Goal: Entertainment & Leisure: Consume media (video, audio)

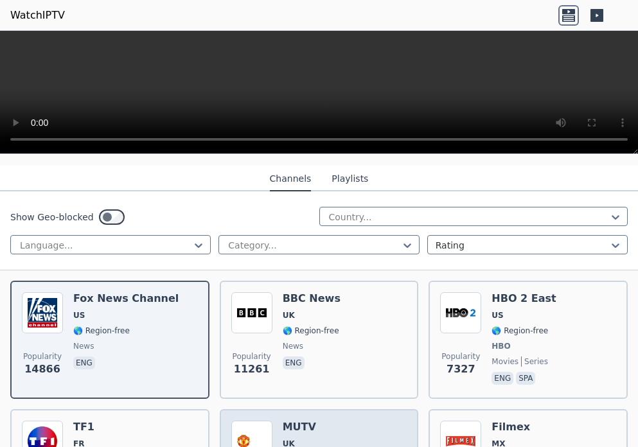
scroll to position [128, 0]
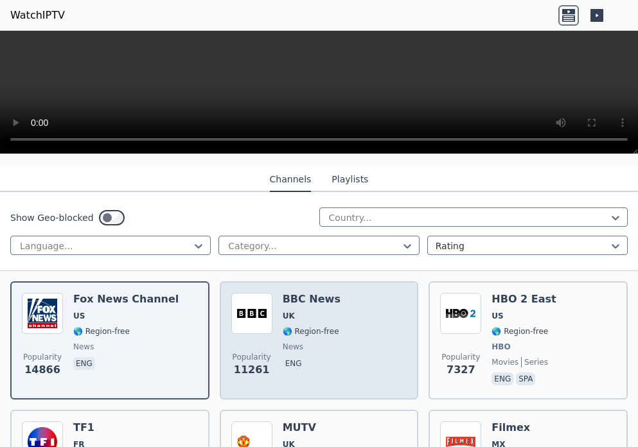
click at [288, 342] on span "news" at bounding box center [293, 347] width 21 height 10
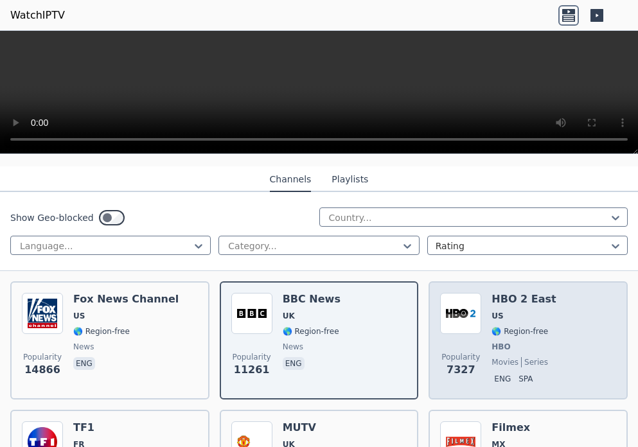
click at [491, 342] on span "HBO" at bounding box center [500, 347] width 19 height 10
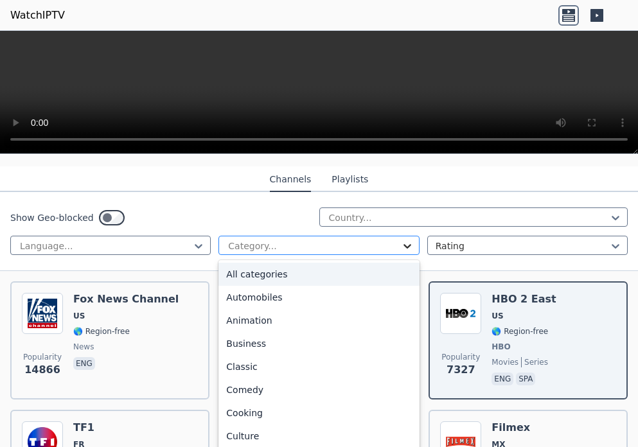
click at [403, 244] on icon at bounding box center [407, 246] width 8 height 4
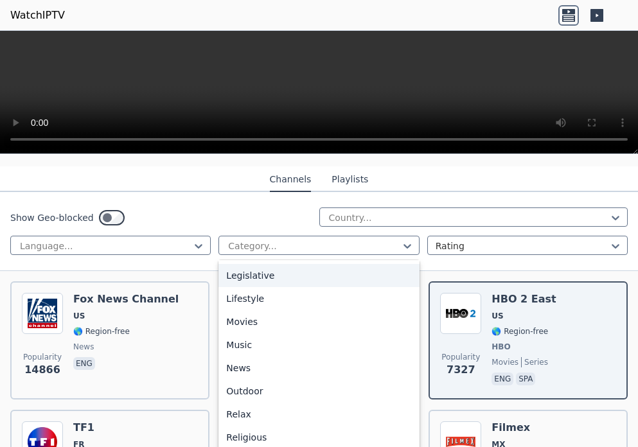
scroll to position [321, 0]
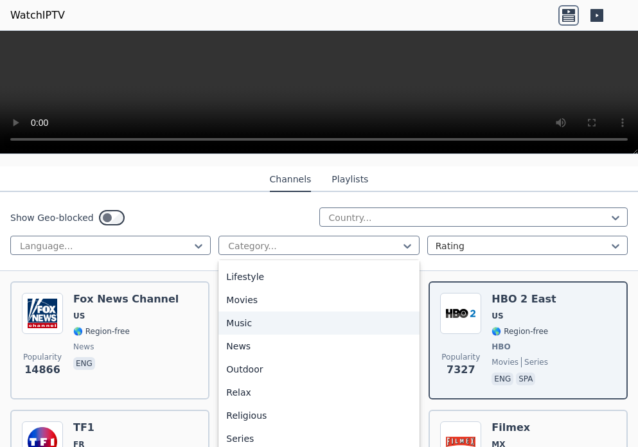
click at [279, 335] on div "Music" at bounding box center [318, 322] width 200 height 23
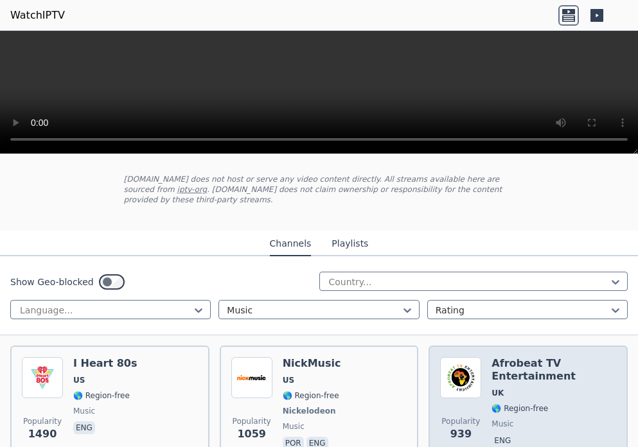
scroll to position [128, 0]
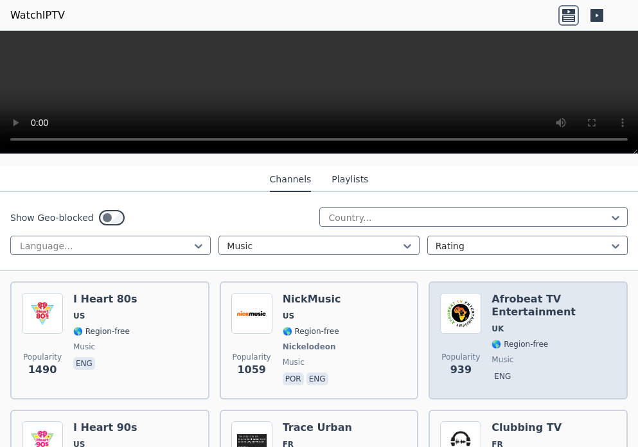
click at [492, 324] on span "UK" at bounding box center [497, 329] width 12 height 10
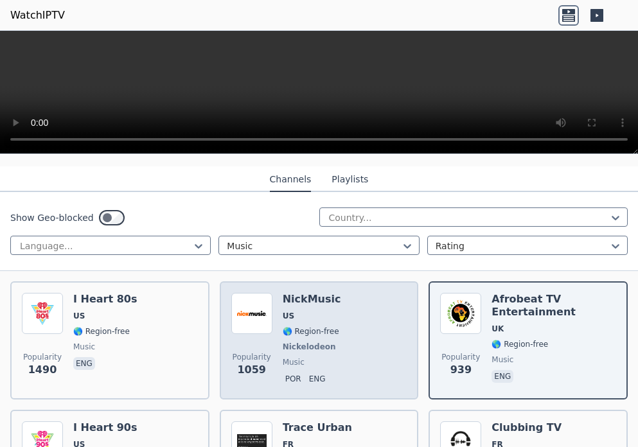
click at [304, 342] on span "Nickelodeon" at bounding box center [309, 347] width 53 height 10
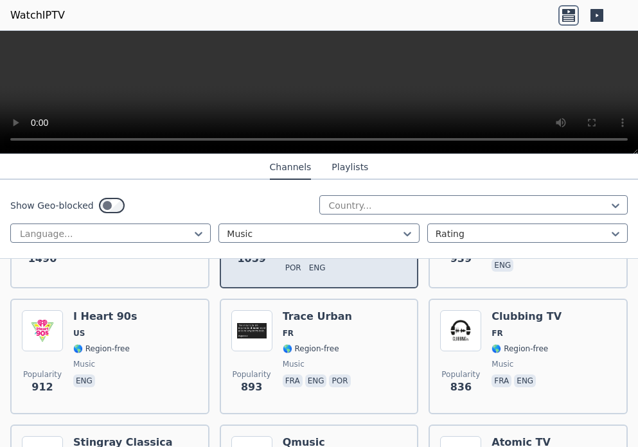
scroll to position [257, 0]
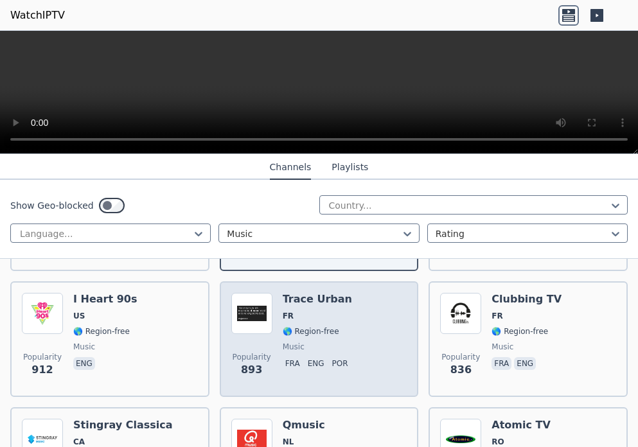
click at [297, 329] on div "Trace Urban FR 🌎 Region-free music fra eng por" at bounding box center [318, 339] width 71 height 92
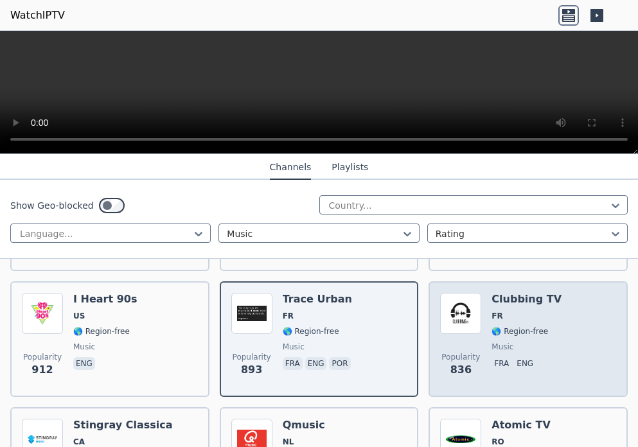
click at [502, 342] on span "music" at bounding box center [502, 347] width 22 height 10
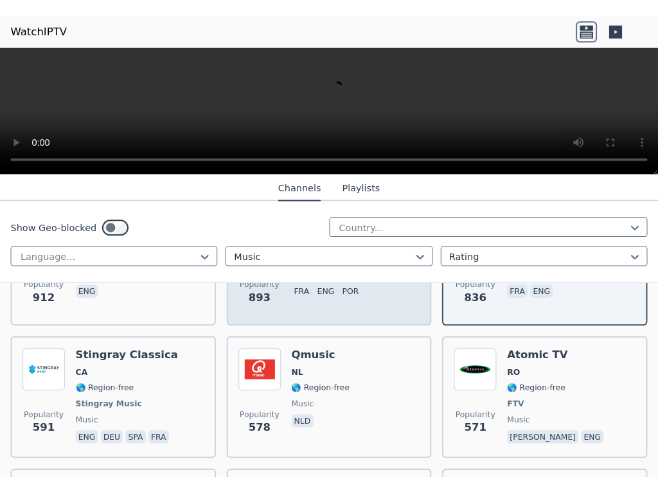
scroll to position [385, 0]
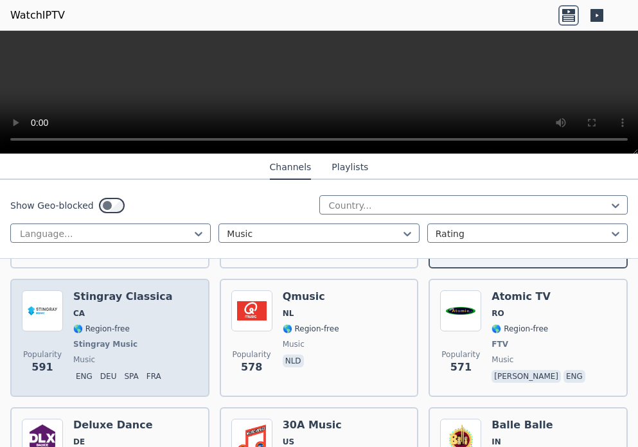
click at [94, 326] on div "Stingray Classica CA 🌎 Region-free Stingray Music music eng deu spa fra" at bounding box center [123, 337] width 100 height 95
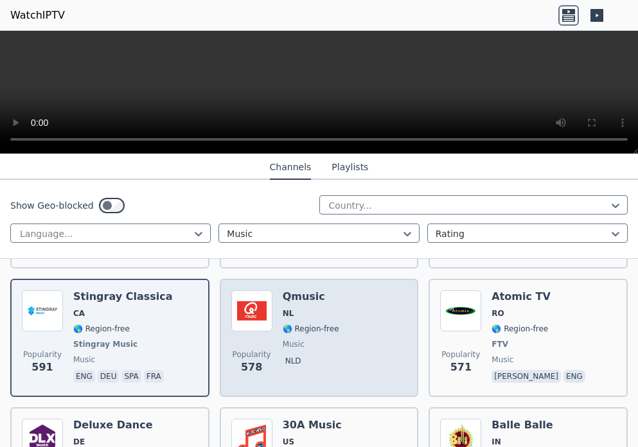
click at [315, 341] on div "Qmusic NL 🌎 Region-free music nld" at bounding box center [311, 337] width 57 height 95
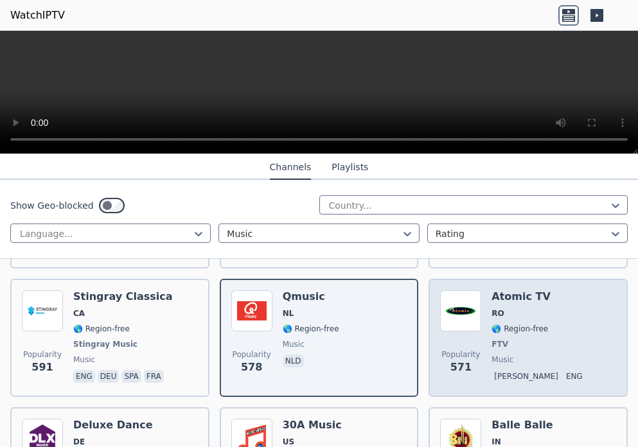
click at [491, 339] on span "FTV" at bounding box center [499, 344] width 17 height 10
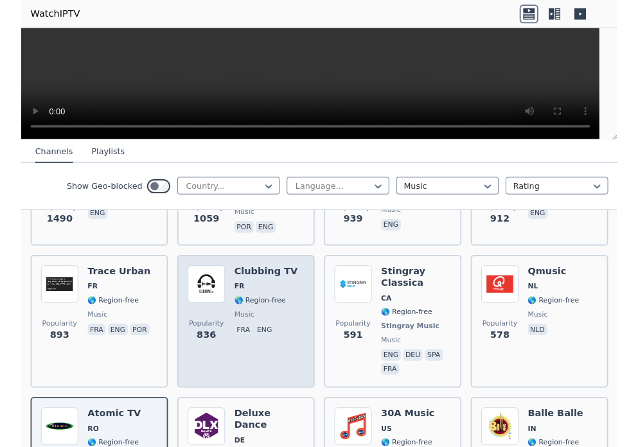
scroll to position [257, 0]
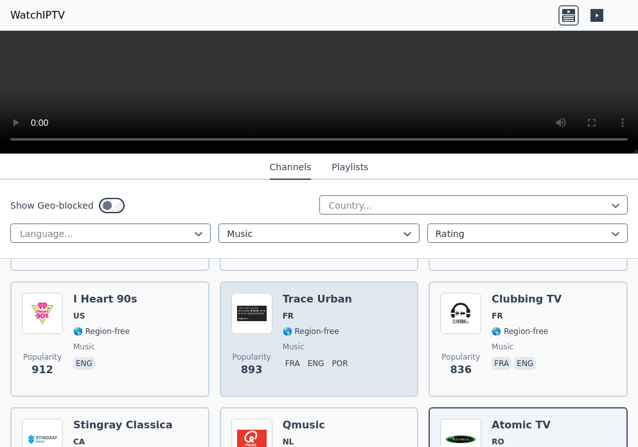
click at [304, 328] on div "Trace Urban FR 🌎 Region-free music fra eng por" at bounding box center [318, 339] width 71 height 92
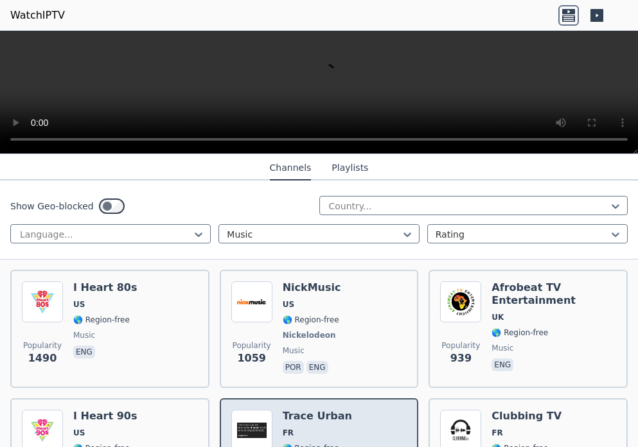
scroll to position [128, 0]
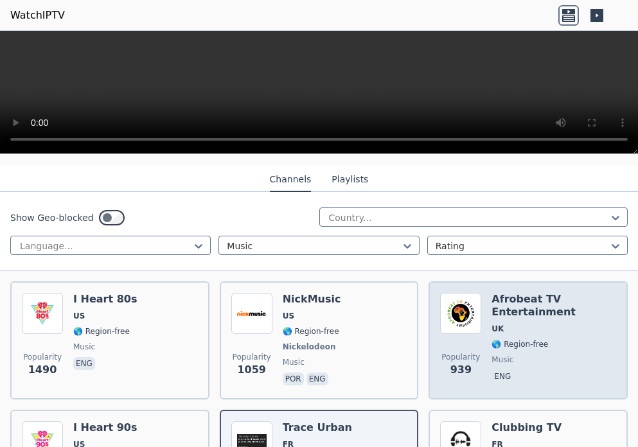
click at [520, 339] on div "Afrobeat TV Entertainment UK 🌎 Region-free music eng" at bounding box center [553, 340] width 125 height 95
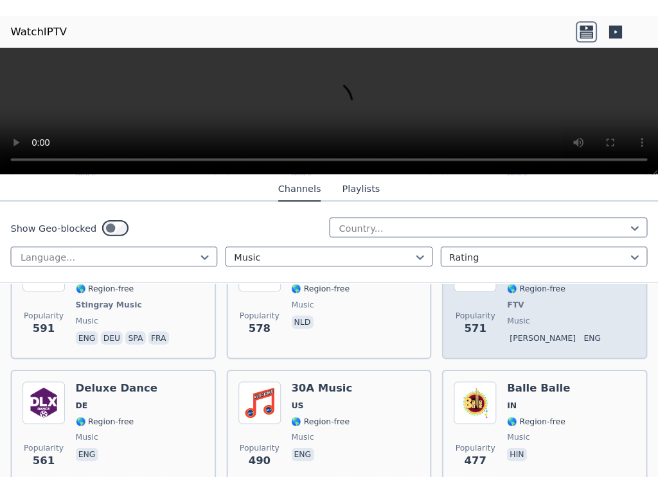
scroll to position [514, 0]
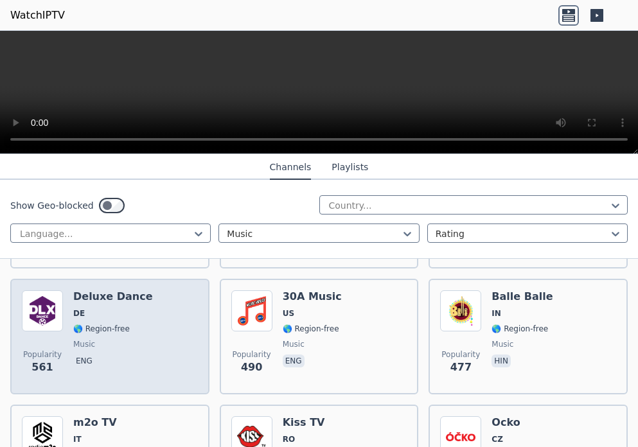
click at [93, 313] on div "Deluxe Dance DE 🌎 Region-free music eng" at bounding box center [113, 336] width 80 height 92
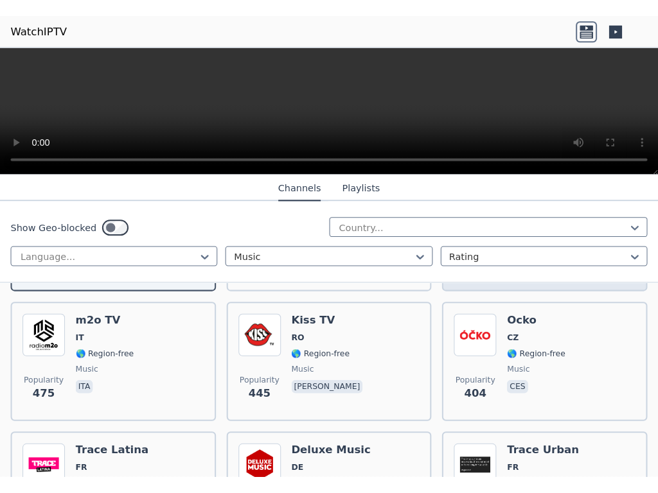
scroll to position [642, 0]
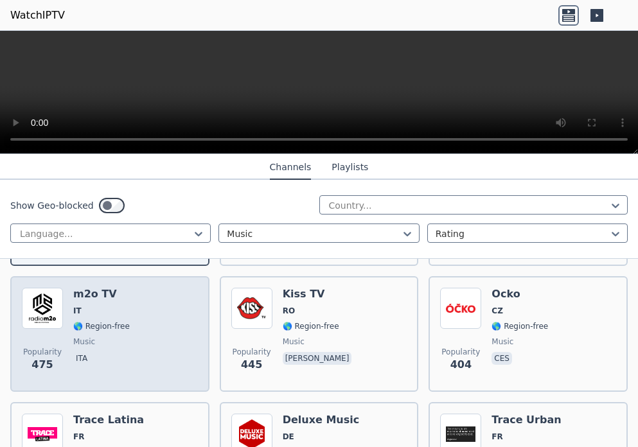
click at [100, 337] on div "m2o TV IT 🌎 Region-free music ita" at bounding box center [101, 334] width 57 height 92
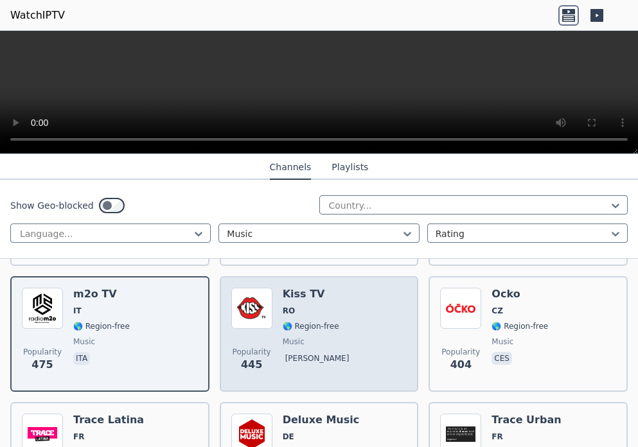
click at [295, 337] on span "music" at bounding box center [294, 342] width 22 height 10
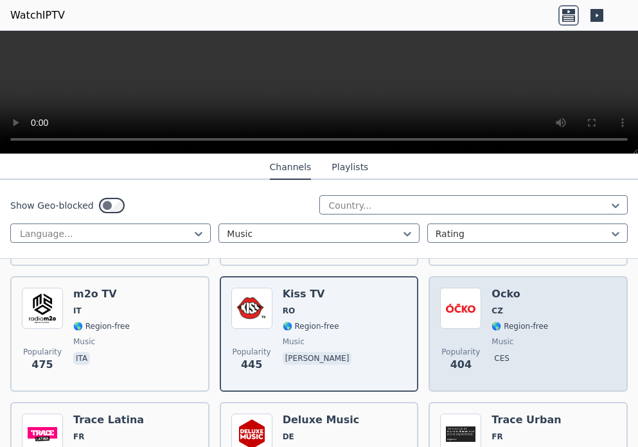
click at [500, 337] on span "music" at bounding box center [502, 342] width 22 height 10
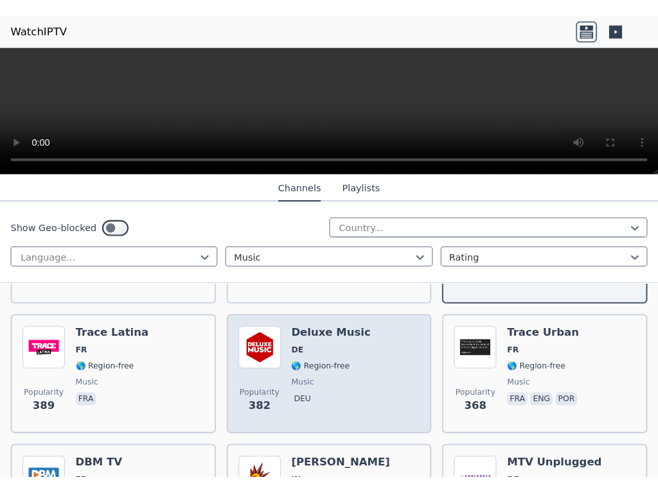
scroll to position [771, 0]
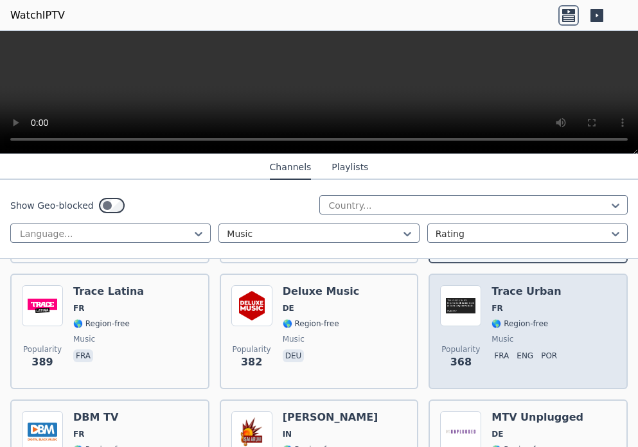
click at [503, 322] on div "Trace Urban FR 🌎 Region-free music fra eng por" at bounding box center [526, 331] width 71 height 92
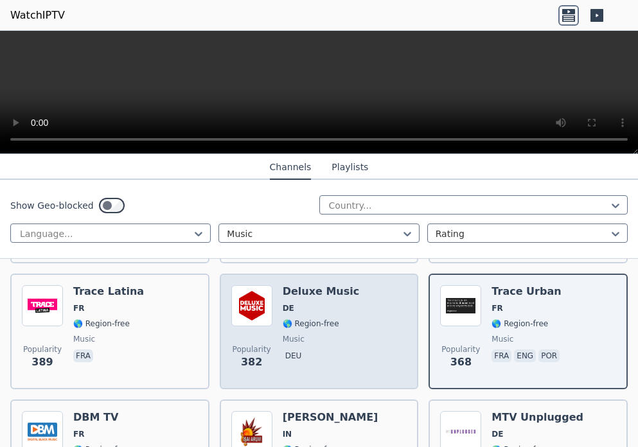
click at [291, 319] on span "🌎 Region-free" at bounding box center [311, 324] width 57 height 10
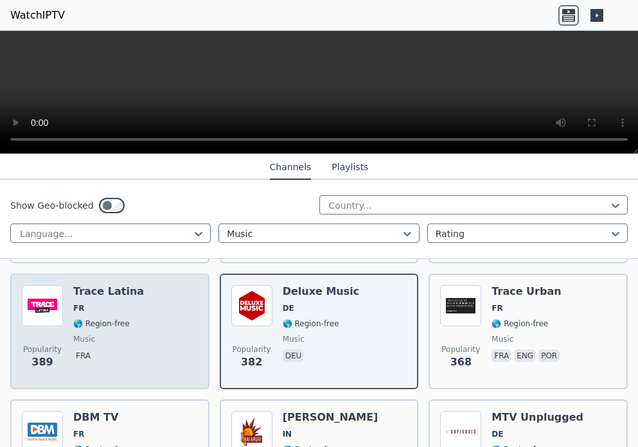
click at [71, 329] on div "Popularity 389 Trace Latina FR 🌎 Region-free music fra" at bounding box center [110, 331] width 176 height 92
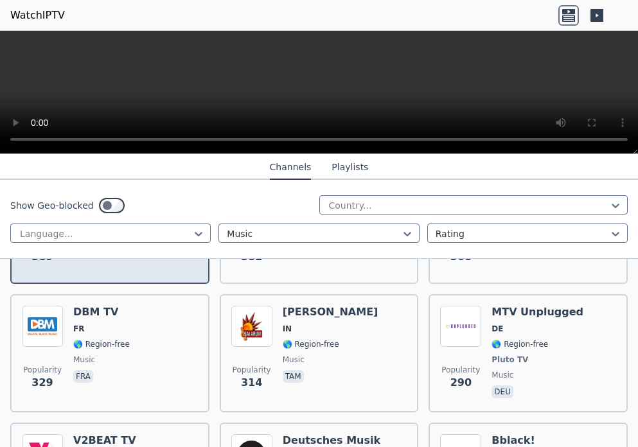
scroll to position [899, 0]
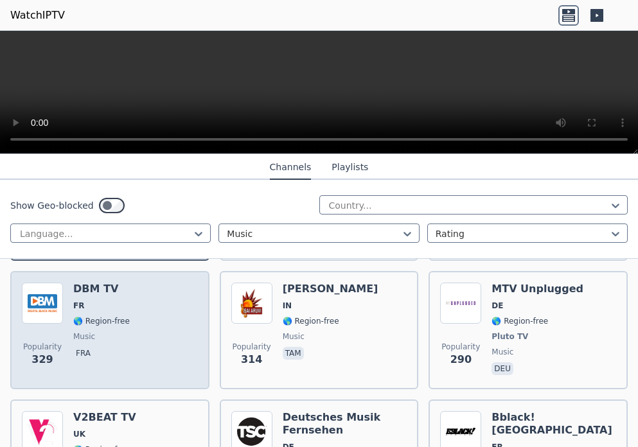
click at [91, 331] on span "music" at bounding box center [84, 336] width 22 height 10
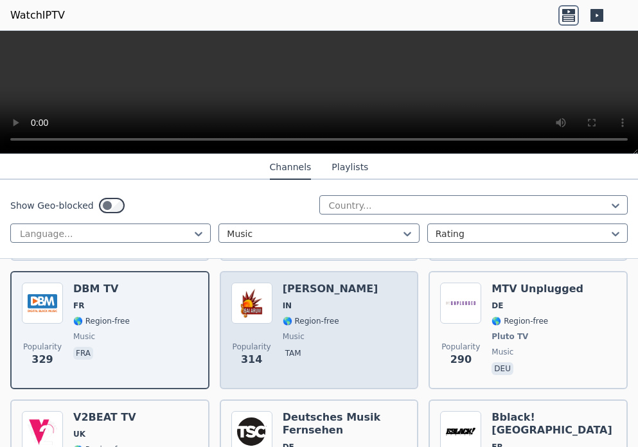
click at [313, 335] on div "[PERSON_NAME] IN 🌎 Region-free music tam" at bounding box center [331, 330] width 96 height 95
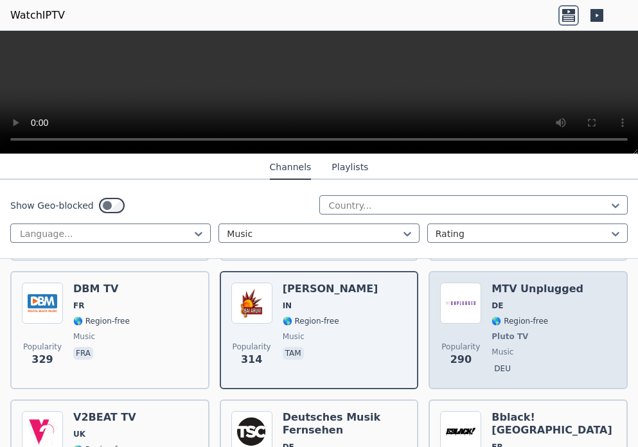
click at [503, 331] on span "Pluto TV" at bounding box center [509, 336] width 37 height 10
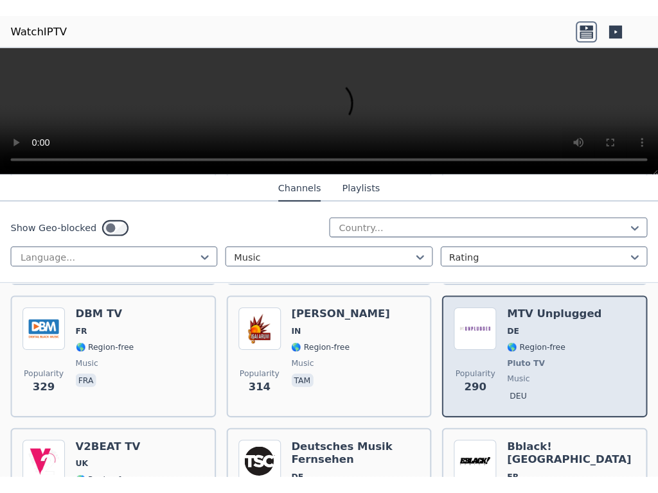
scroll to position [1028, 0]
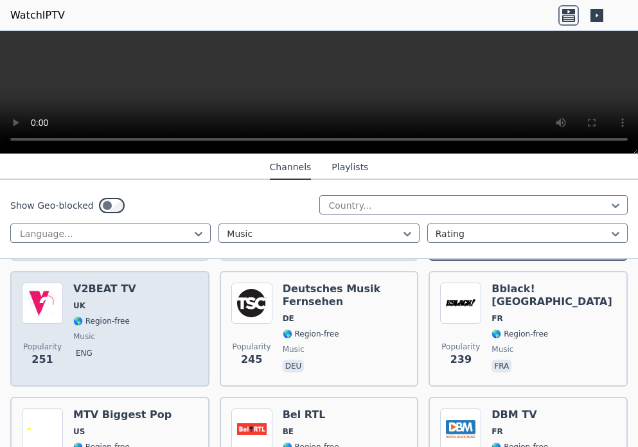
click at [87, 331] on span "music" at bounding box center [84, 336] width 22 height 10
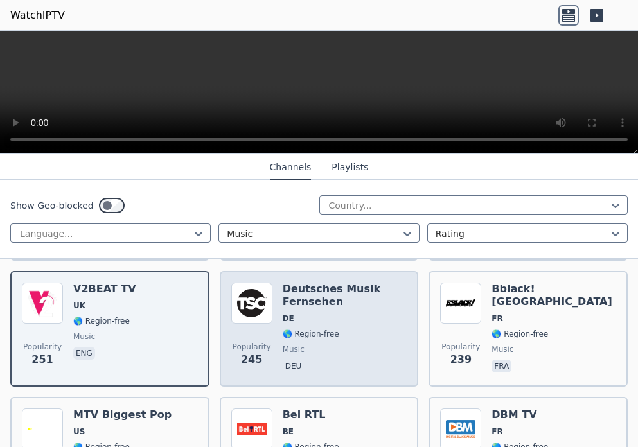
click at [290, 329] on span "🌎 Region-free" at bounding box center [311, 334] width 57 height 10
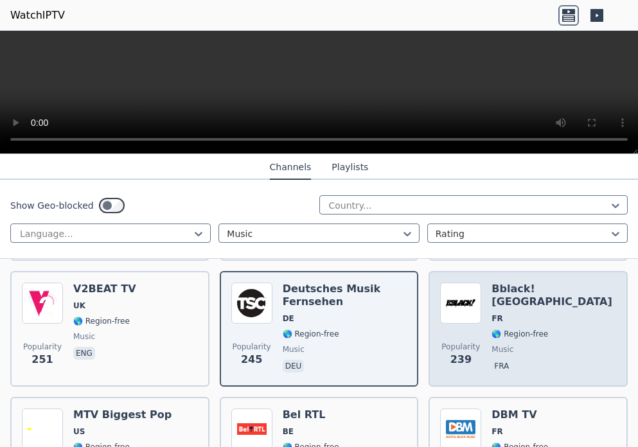
click at [484, 320] on div "Popularity 239 Bblack! [GEOGRAPHIC_DATA] FR 🌎 Region-free music fra" at bounding box center [528, 329] width 176 height 92
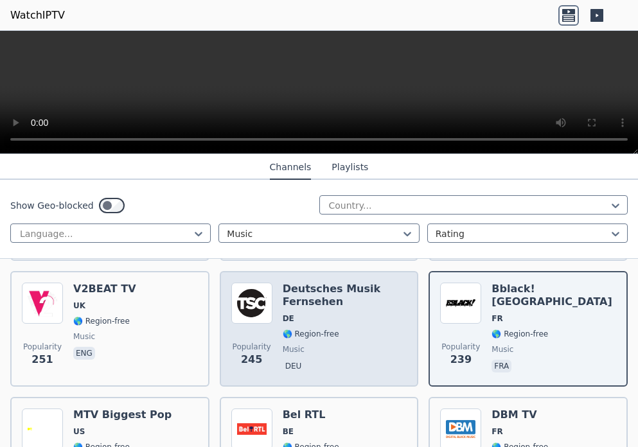
click at [303, 318] on div "Deutsches Musik Fernsehen DE 🌎 Region-free music deu" at bounding box center [345, 329] width 125 height 92
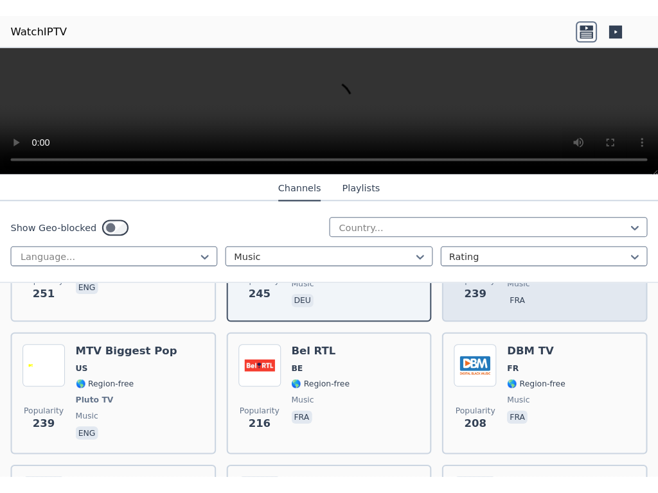
scroll to position [1156, 0]
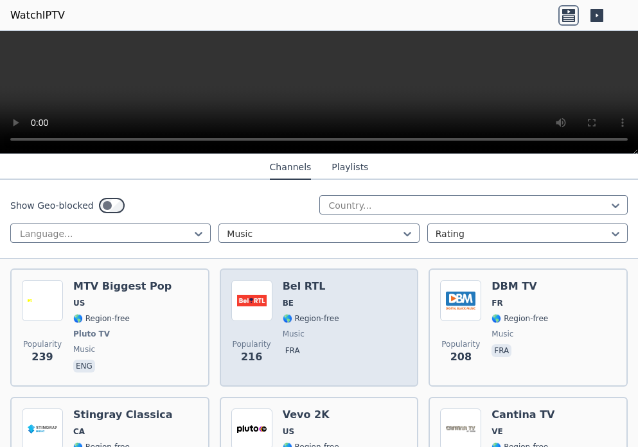
click at [304, 344] on span "fra" at bounding box center [311, 351] width 57 height 15
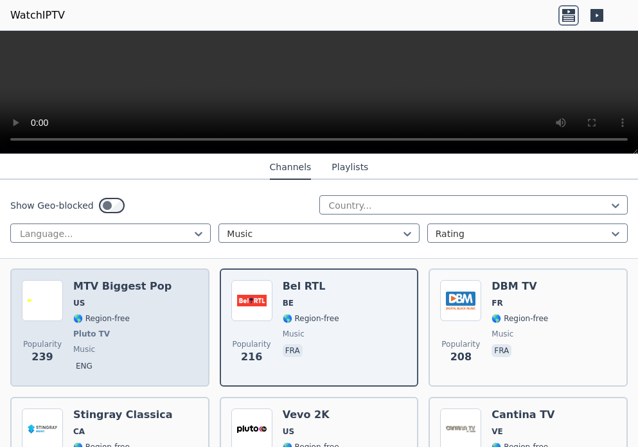
click at [107, 331] on div "MTV Biggest Pop US 🌎 Region-free Pluto TV music eng" at bounding box center [122, 327] width 98 height 95
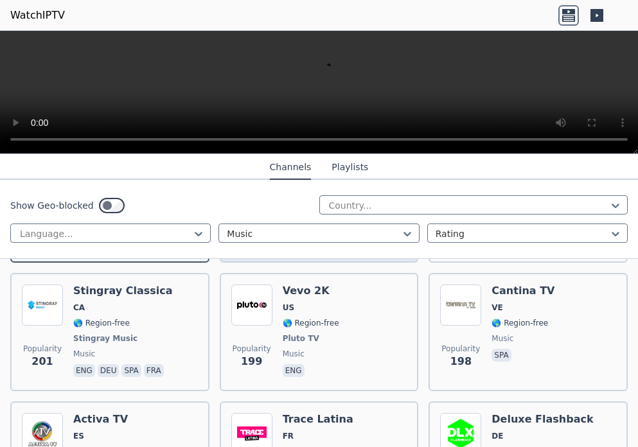
scroll to position [1284, 0]
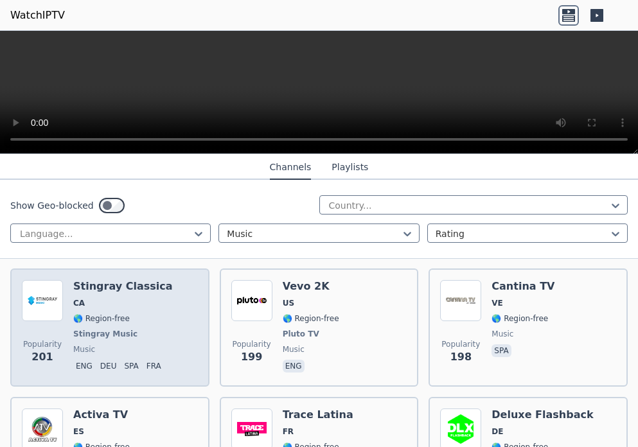
click at [84, 314] on div "Stingray Classica CA 🌎 Region-free Stingray Music music eng deu spa fra" at bounding box center [123, 327] width 100 height 95
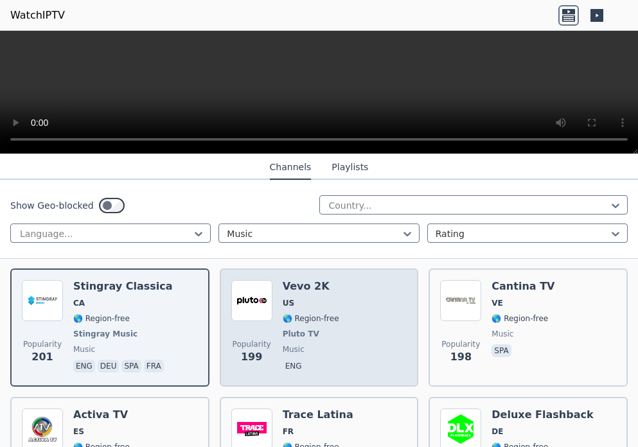
click at [302, 318] on div "Vevo 2K US 🌎 Region-free Pluto TV music eng" at bounding box center [311, 327] width 57 height 95
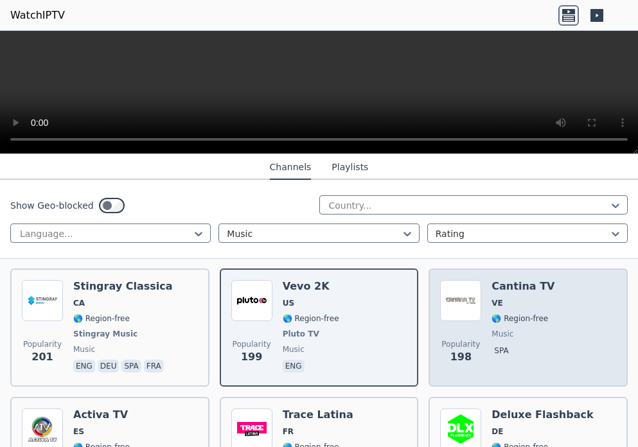
click at [505, 313] on span "🌎 Region-free" at bounding box center [519, 318] width 57 height 10
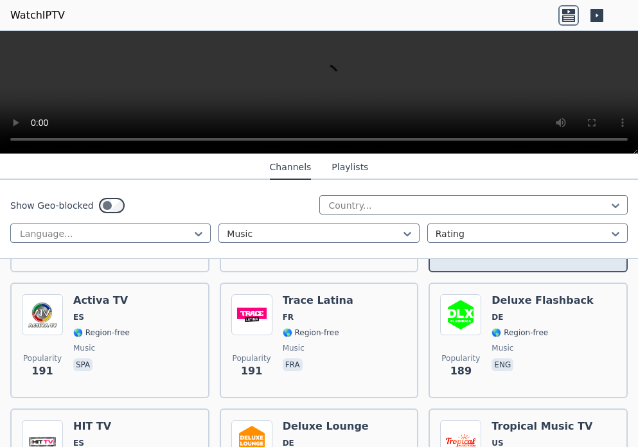
scroll to position [1413, 0]
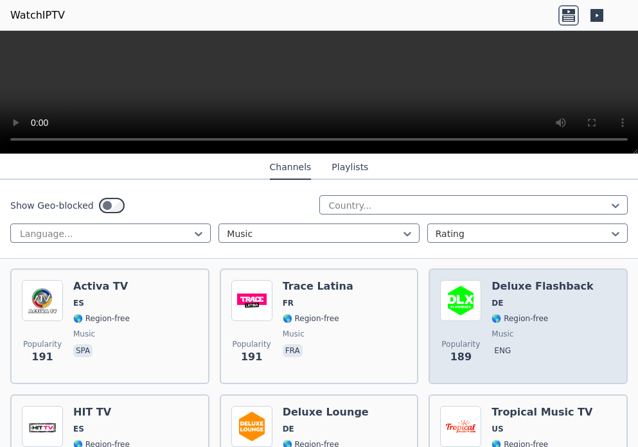
click at [501, 318] on div "Deluxe Flashback DE 🌎 Region-free music eng" at bounding box center [541, 326] width 101 height 92
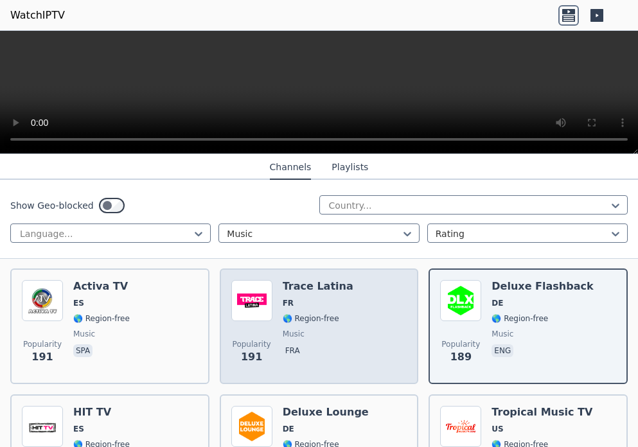
click at [302, 329] on span "music" at bounding box center [318, 334] width 71 height 10
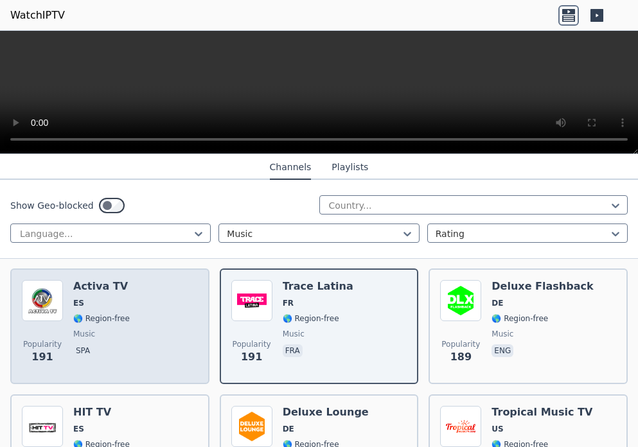
click at [91, 316] on div "Activa TV ES 🌎 Region-free music spa" at bounding box center [101, 326] width 57 height 92
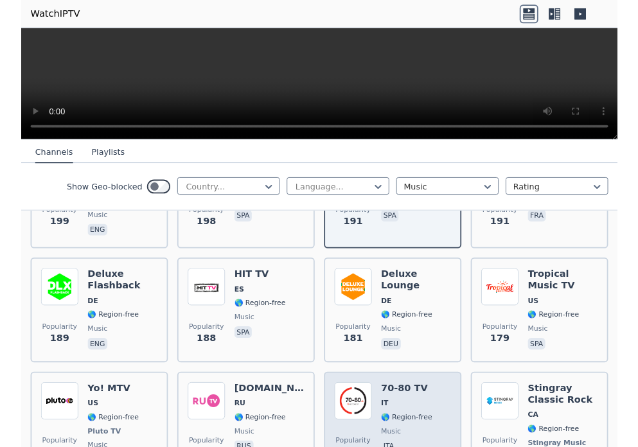
scroll to position [1541, 0]
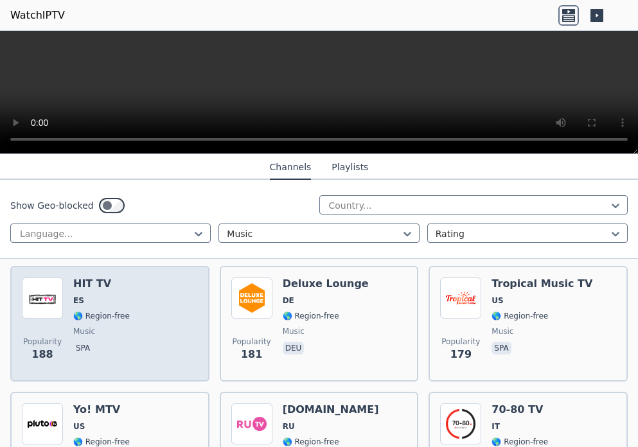
click at [101, 327] on div "HIT TV ES 🌎 Region-free music spa" at bounding box center [101, 323] width 57 height 92
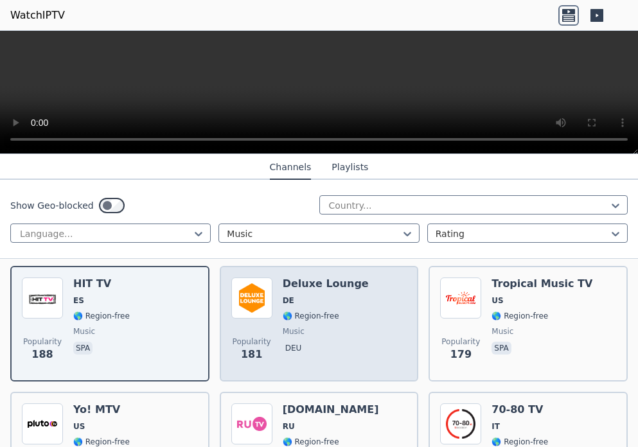
click at [291, 326] on span "music" at bounding box center [294, 331] width 22 height 10
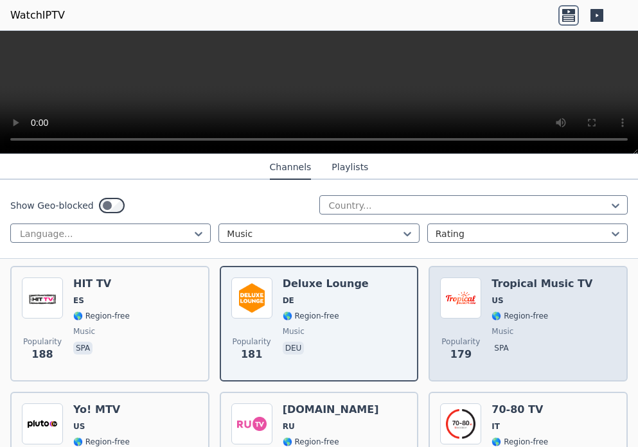
click at [491, 311] on div "Tropical Music TV US 🌎 Region-free music spa" at bounding box center [541, 323] width 101 height 92
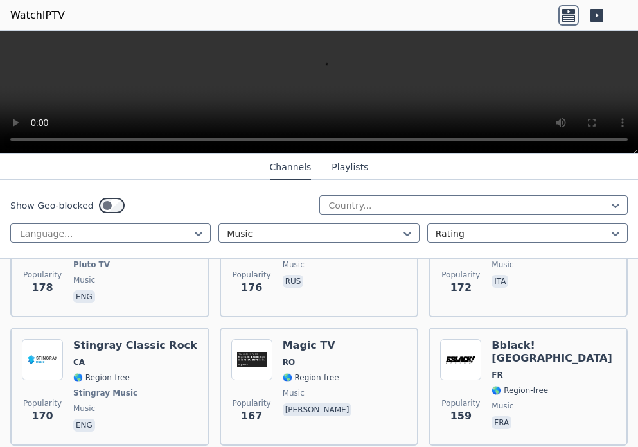
scroll to position [1670, 0]
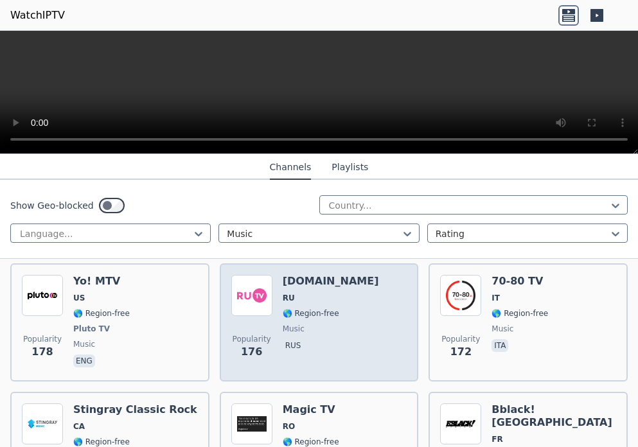
click at [291, 308] on div "[DOMAIN_NAME] RU 🌎 Region-free music rus" at bounding box center [331, 322] width 96 height 95
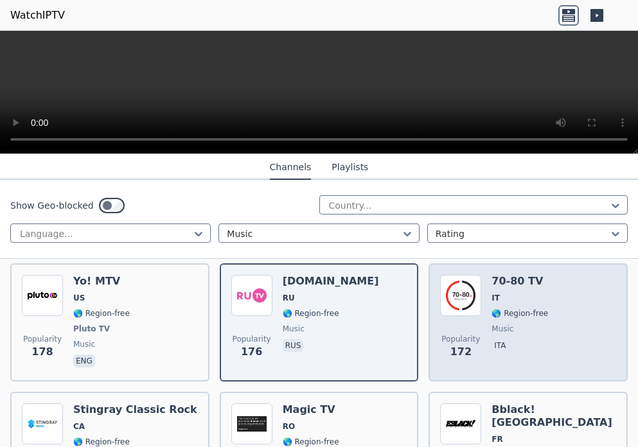
click at [491, 308] on span "🌎 Region-free" at bounding box center [519, 313] width 57 height 10
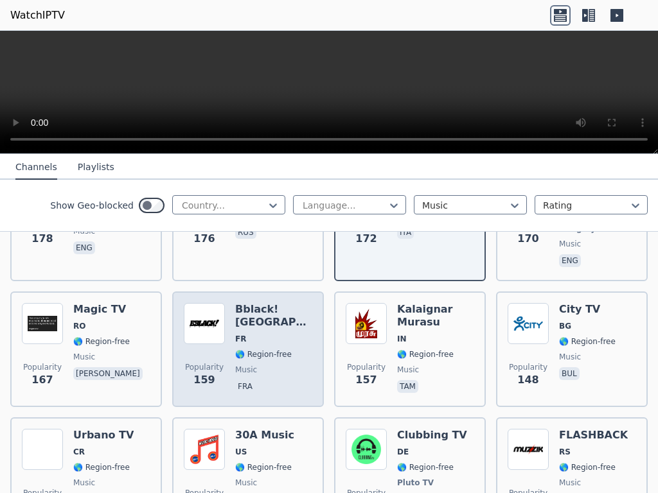
scroll to position [1798, 0]
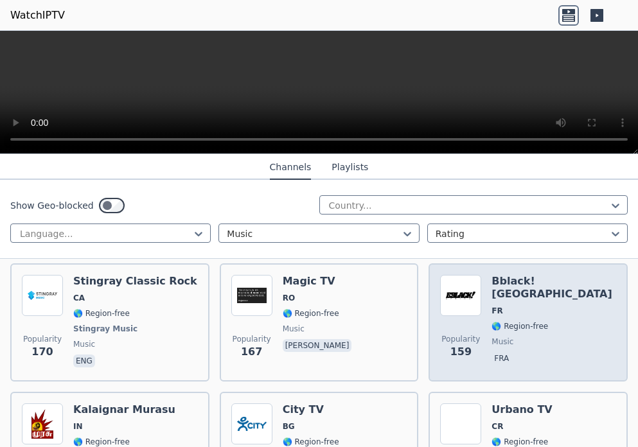
click at [491, 337] on span "music" at bounding box center [502, 342] width 22 height 10
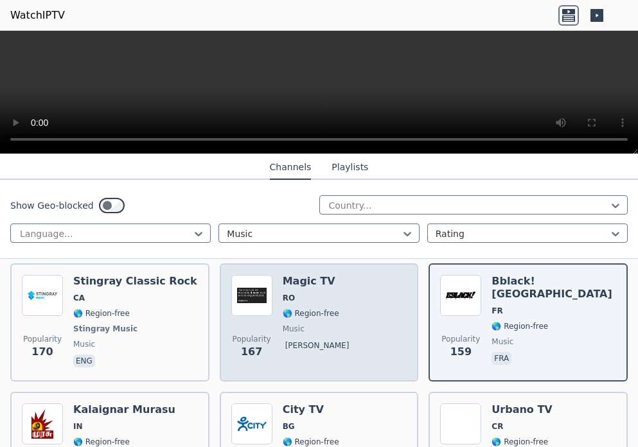
click at [299, 324] on span "music" at bounding box center [319, 329] width 72 height 10
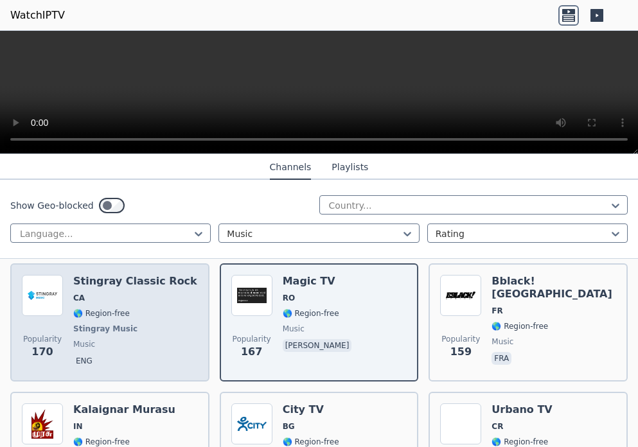
click at [114, 326] on div "Stingray Classic Rock CA 🌎 Region-free Stingray Music music eng" at bounding box center [135, 322] width 124 height 95
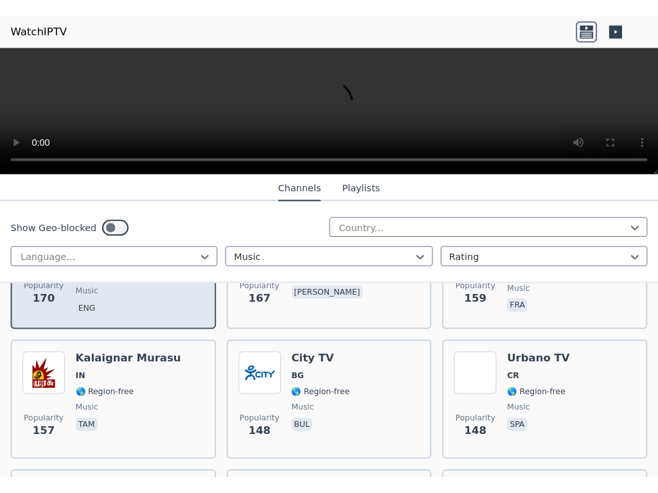
scroll to position [1927, 0]
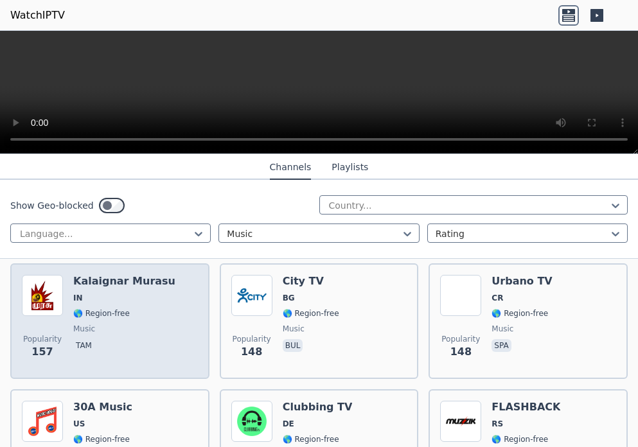
click at [86, 309] on div "Kalaignar Murasu IN 🌎 Region-free music tam" at bounding box center [124, 321] width 102 height 92
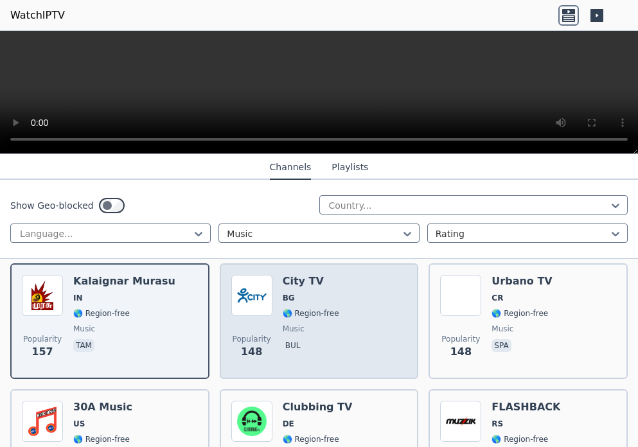
click at [323, 308] on span "🌎 Region-free" at bounding box center [311, 313] width 57 height 10
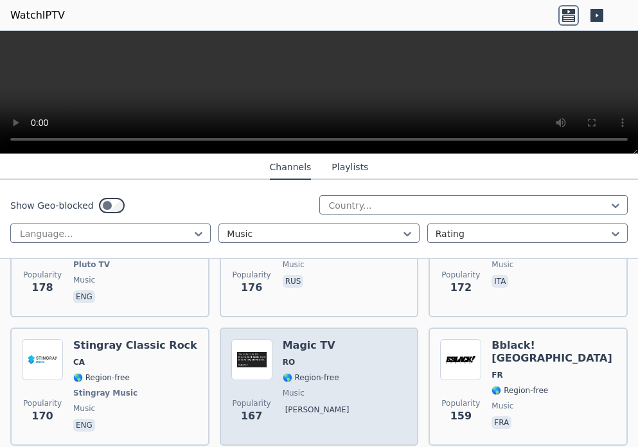
scroll to position [1798, 0]
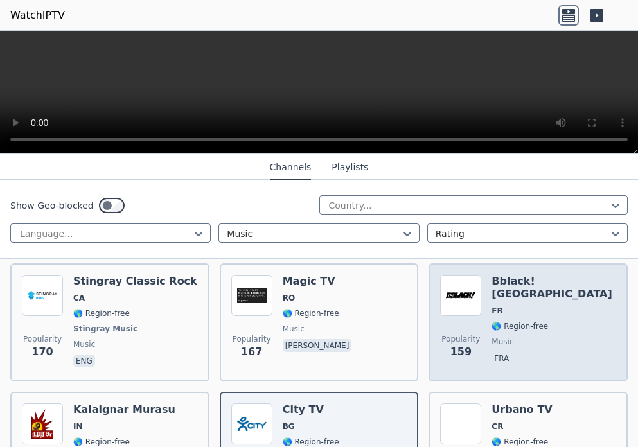
click at [491, 321] on span "🌎 Region-free" at bounding box center [519, 326] width 57 height 10
